Goal: Task Accomplishment & Management: Use online tool/utility

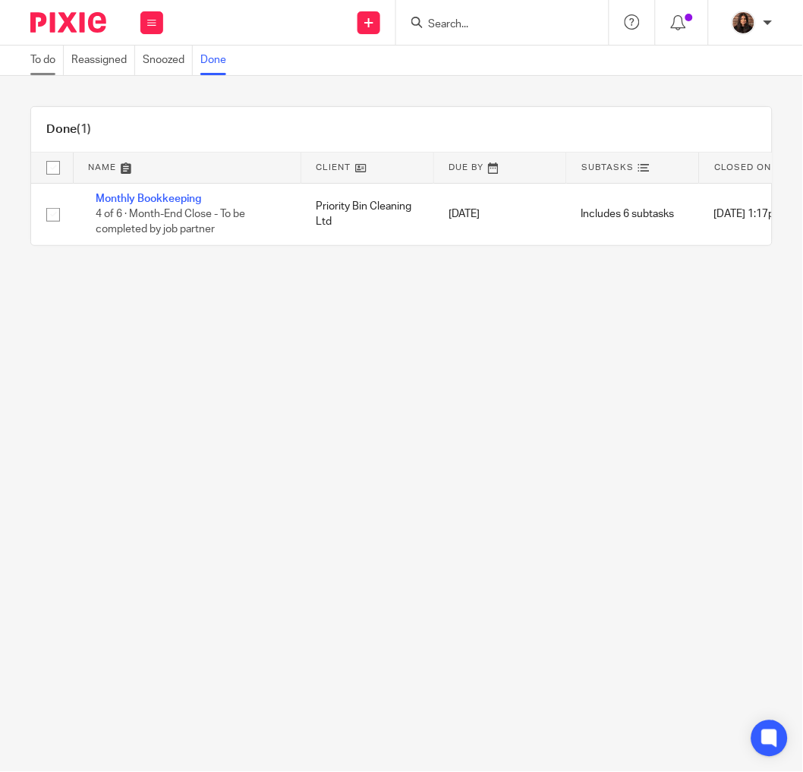
click at [53, 58] on link "To do" at bounding box center [46, 61] width 33 height 30
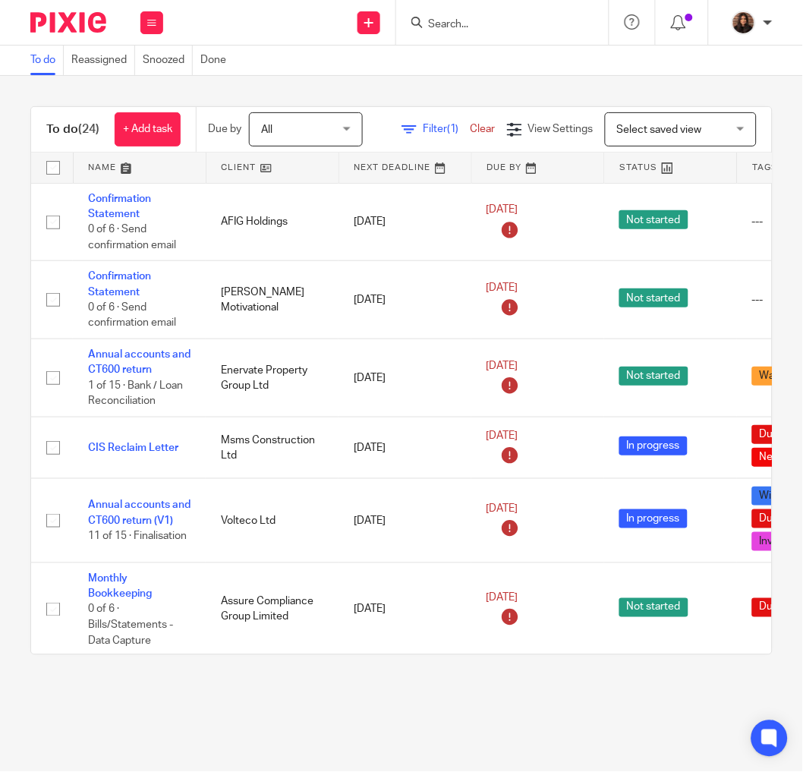
click at [471, 124] on span "Filter (1)" at bounding box center [447, 129] width 48 height 11
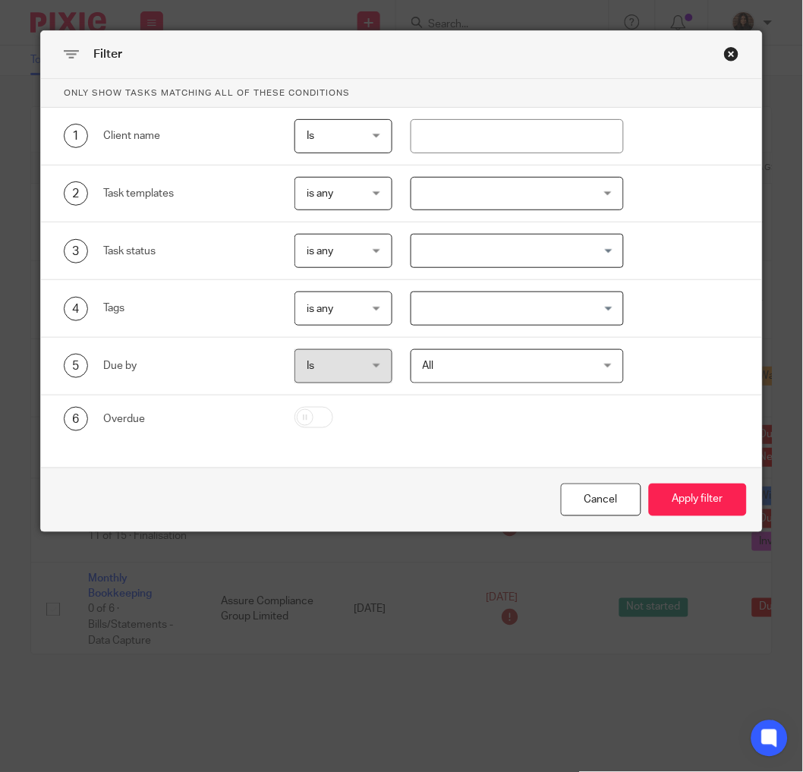
click at [465, 199] on div at bounding box center [517, 194] width 213 height 34
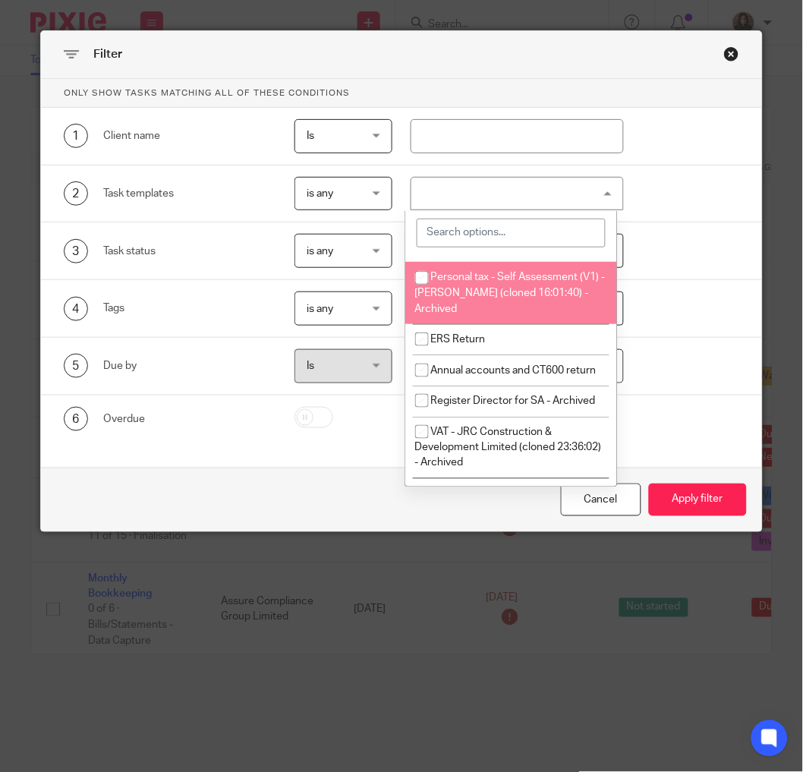
scroll to position [843, 0]
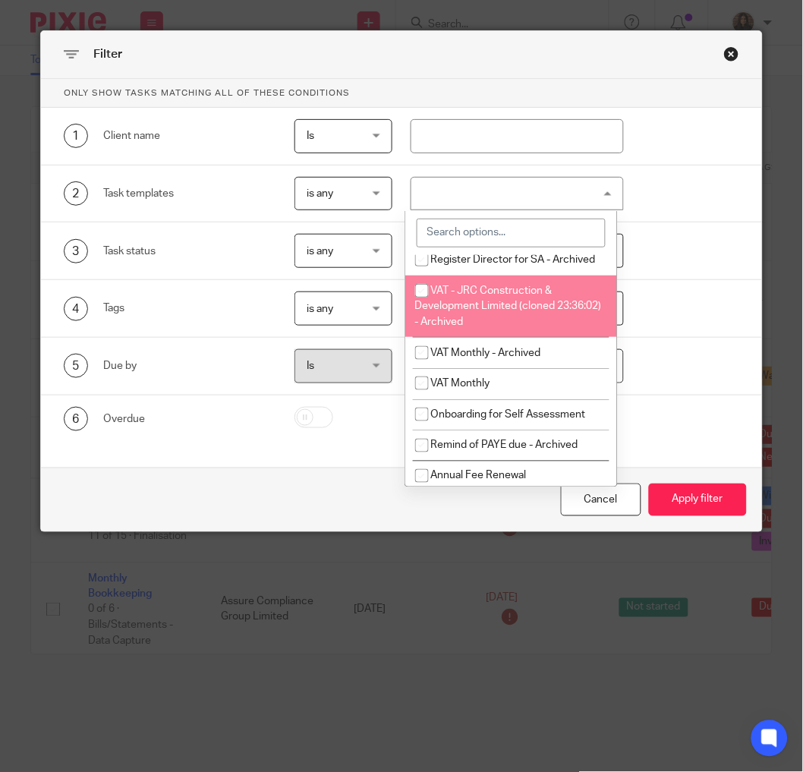
click at [373, 418] on div at bounding box center [334, 419] width 115 height 24
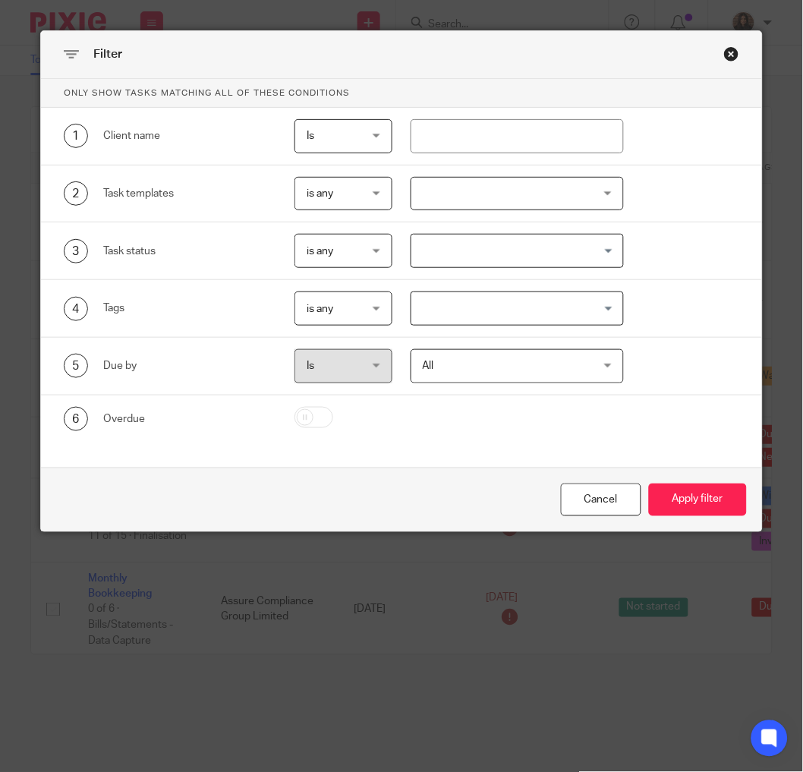
click at [468, 304] on input "Search for option" at bounding box center [514, 308] width 202 height 27
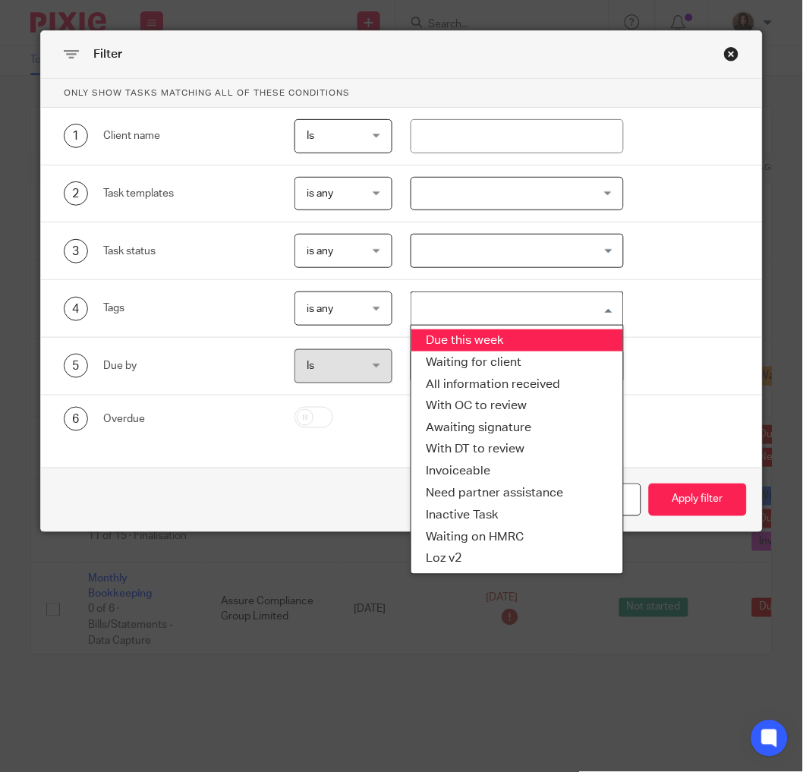
drag, startPoint x: 474, startPoint y: 340, endPoint x: 521, endPoint y: 373, distance: 57.7
click at [474, 339] on li "Due this week" at bounding box center [517, 340] width 212 height 22
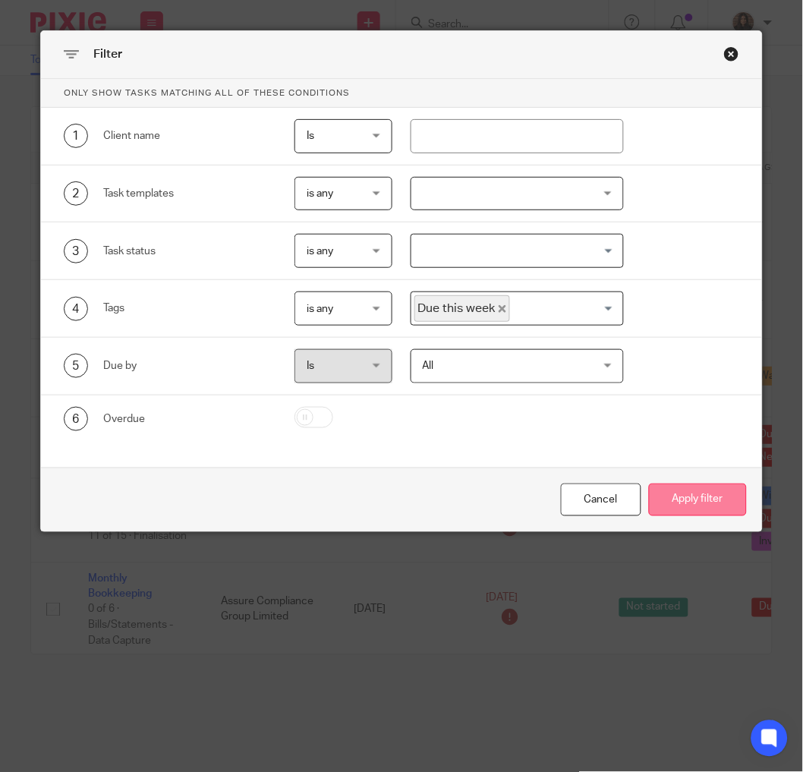
click at [670, 497] on button "Apply filter" at bounding box center [698, 500] width 98 height 33
